Goal: Task Accomplishment & Management: Manage account settings

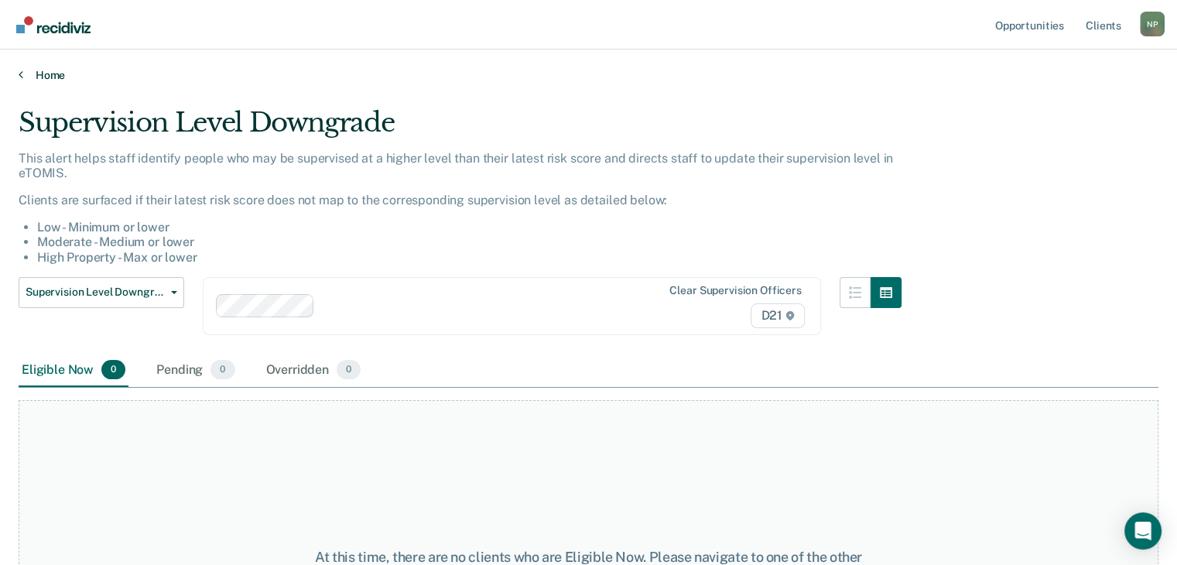
click at [40, 77] on link "Home" at bounding box center [589, 75] width 1140 height 14
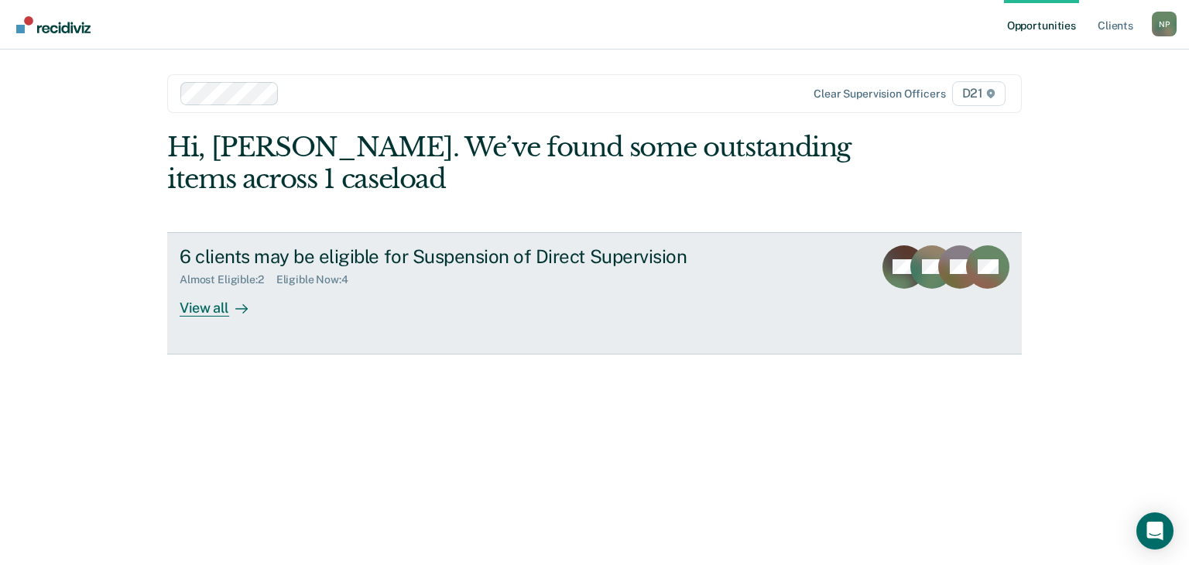
click at [213, 308] on div "View all" at bounding box center [223, 301] width 87 height 30
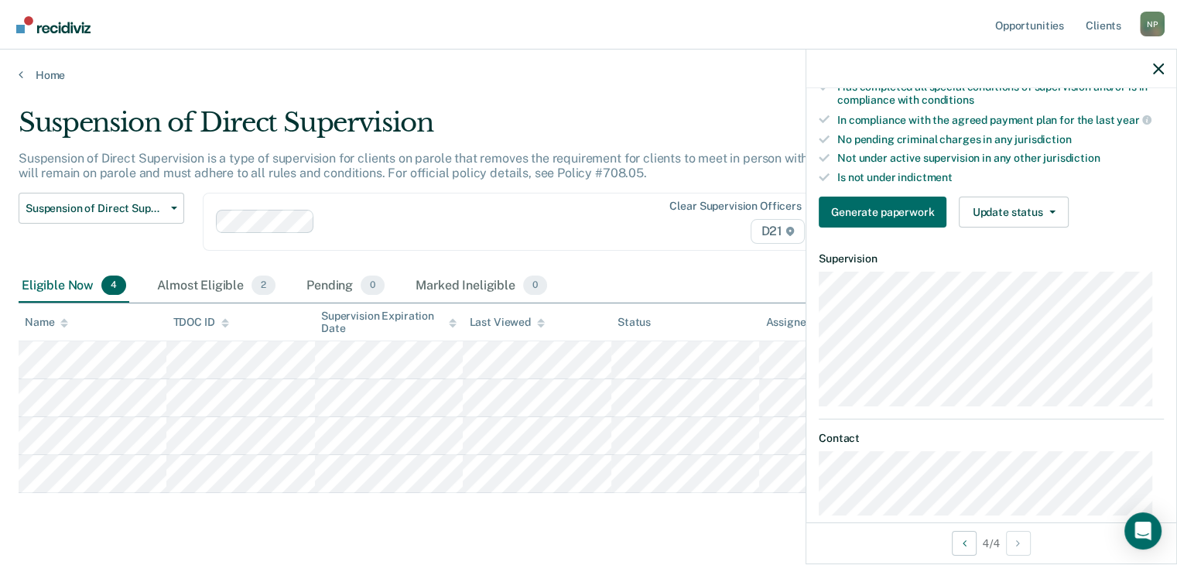
scroll to position [447, 0]
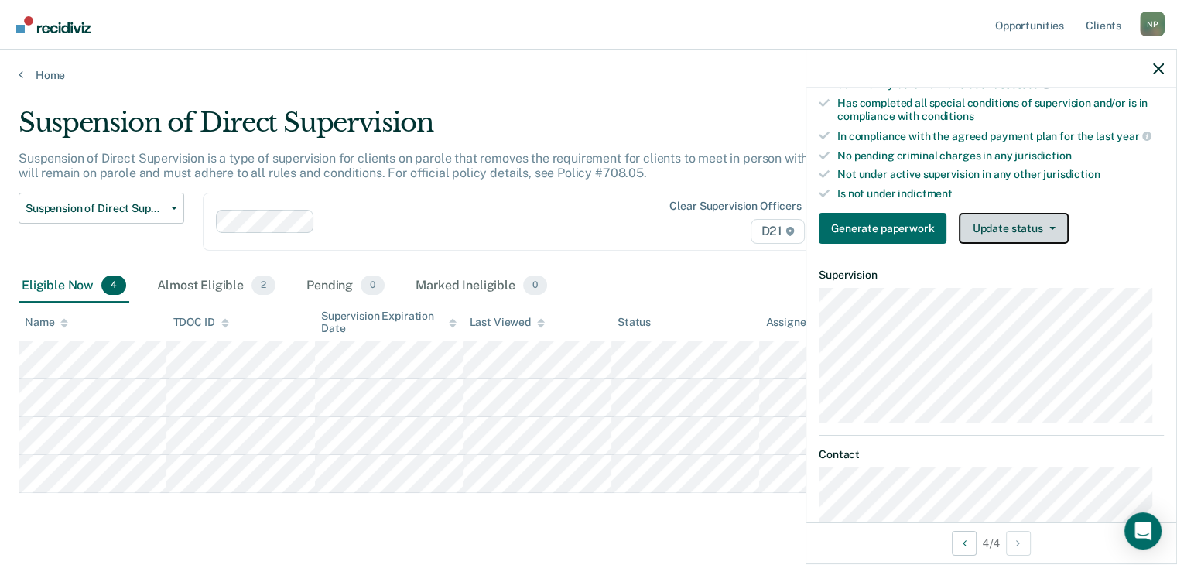
click at [1051, 225] on button "Update status" at bounding box center [1013, 228] width 109 height 31
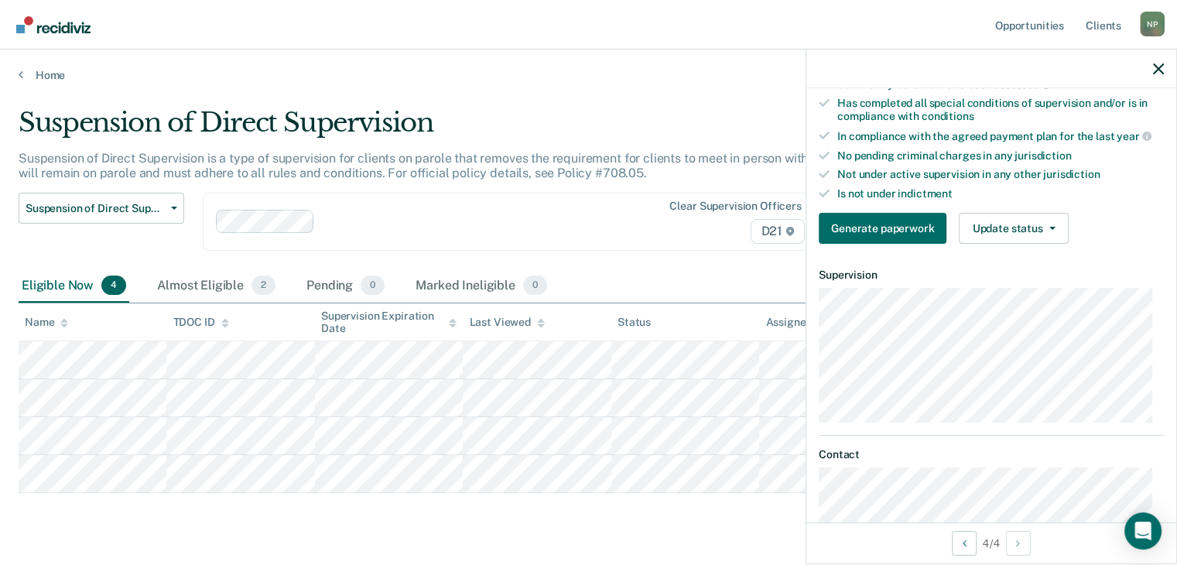
click at [686, 87] on main "Suspension of Direct Supervision Suspension of Direct Supervision is a type of …" at bounding box center [588, 341] width 1177 height 518
click at [1155, 73] on icon "button" at bounding box center [1158, 68] width 11 height 11
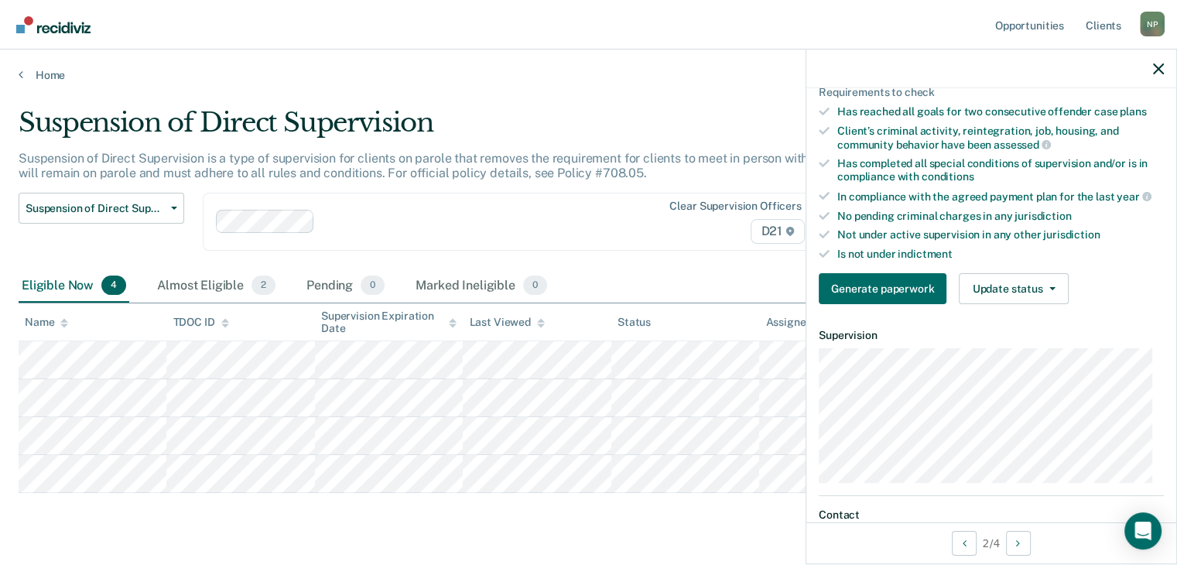
scroll to position [382, 0]
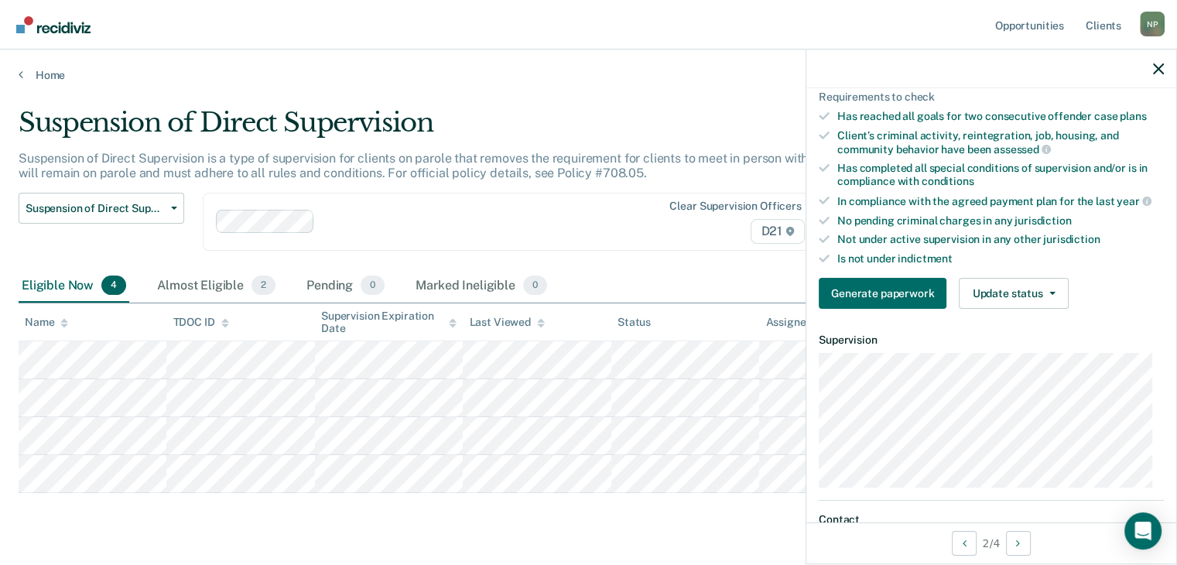
click at [1071, 291] on div "Generate paperwork Update status [PERSON_NAME] Mark Ineligible" at bounding box center [991, 293] width 345 height 31
click at [1053, 286] on button "Update status" at bounding box center [1013, 293] width 109 height 31
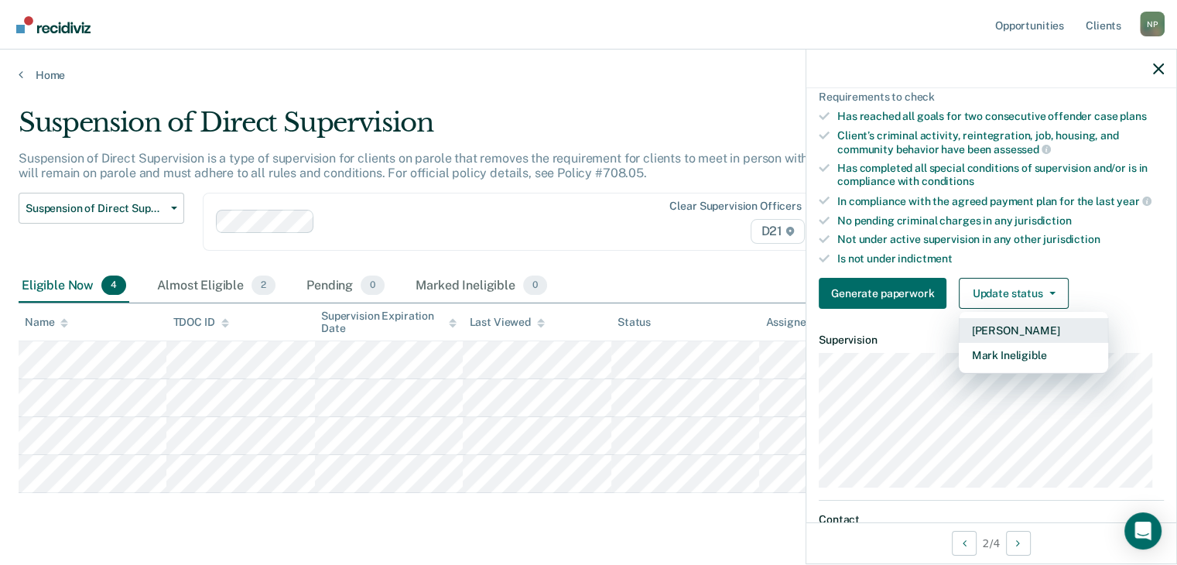
click at [1037, 324] on button "[PERSON_NAME]" at bounding box center [1033, 330] width 149 height 25
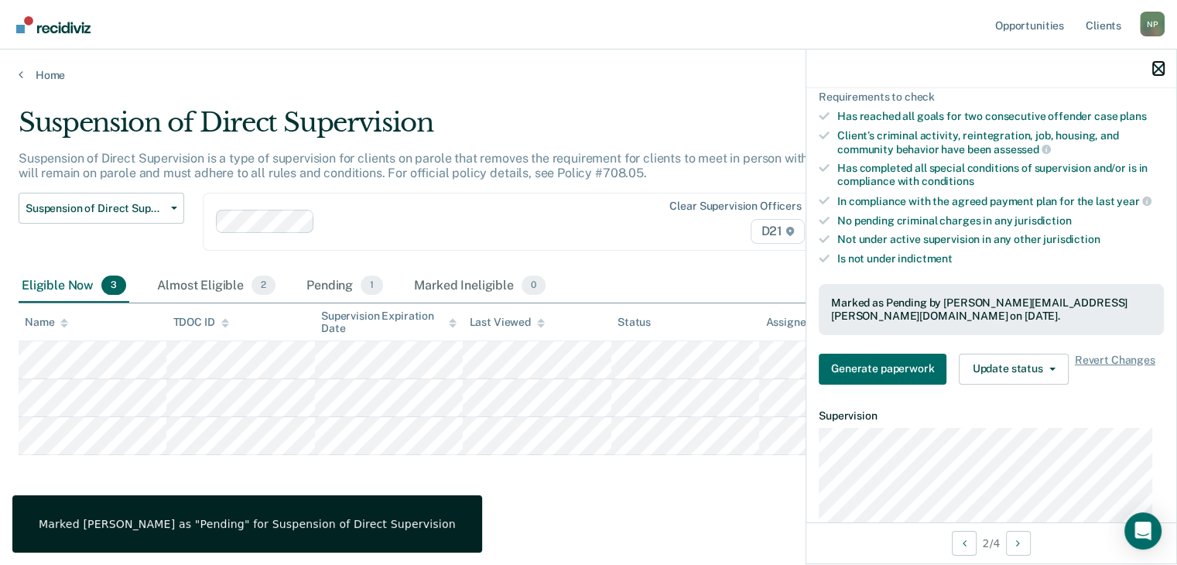
click at [1156, 69] on icon "button" at bounding box center [1158, 68] width 11 height 11
